Goal: Book appointment/travel/reservation

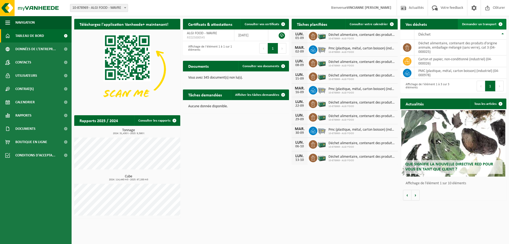
click at [486, 23] on span "Demander un transport" at bounding box center [479, 24] width 34 height 3
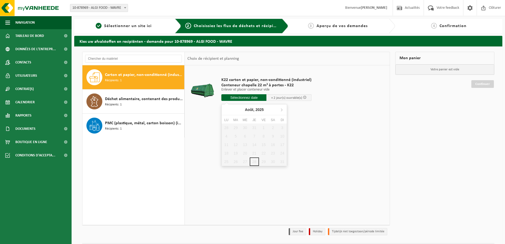
click at [240, 99] on input "text" at bounding box center [243, 97] width 45 height 7
click at [283, 109] on icon at bounding box center [281, 109] width 8 height 8
click at [228, 128] on div "1" at bounding box center [226, 127] width 9 height 8
type input "à partir de 2025-09-01"
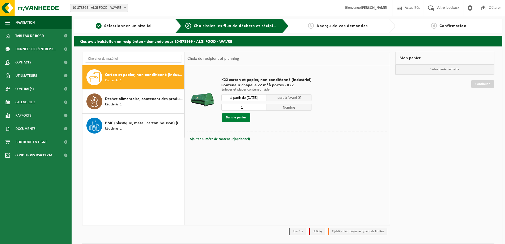
click at [238, 116] on button "Dans le panier" at bounding box center [236, 117] width 28 height 8
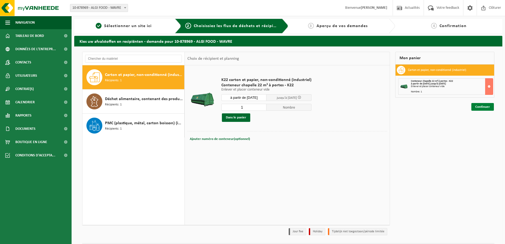
click at [485, 105] on link "Continuer" at bounding box center [482, 107] width 23 height 8
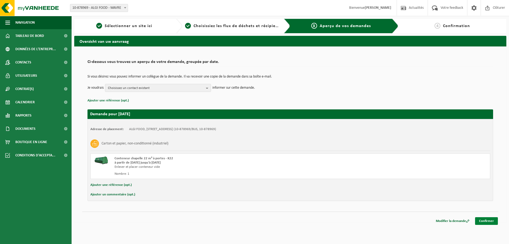
click at [492, 221] on link "Confirmer" at bounding box center [486, 221] width 23 height 8
